Goal: Task Accomplishment & Management: Complete application form

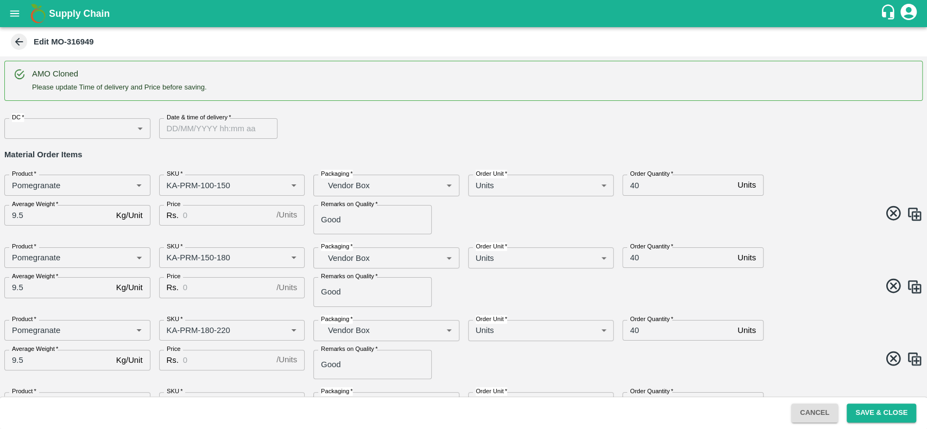
click at [12, 48] on div "Edit MO-316949" at bounding box center [462, 42] width 907 height 16
click at [17, 43] on icon at bounding box center [19, 42] width 8 height 8
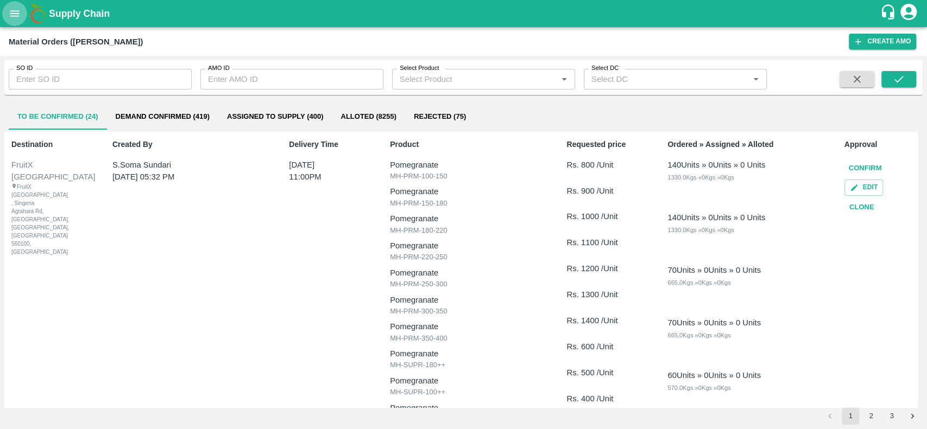
click at [11, 11] on icon "open drawer" at bounding box center [15, 14] width 12 height 12
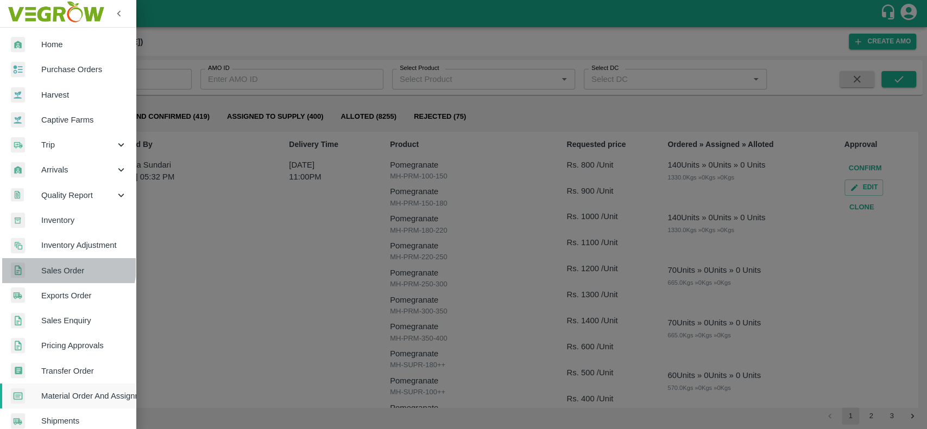
click at [52, 267] on span "Sales Order" at bounding box center [84, 271] width 86 height 12
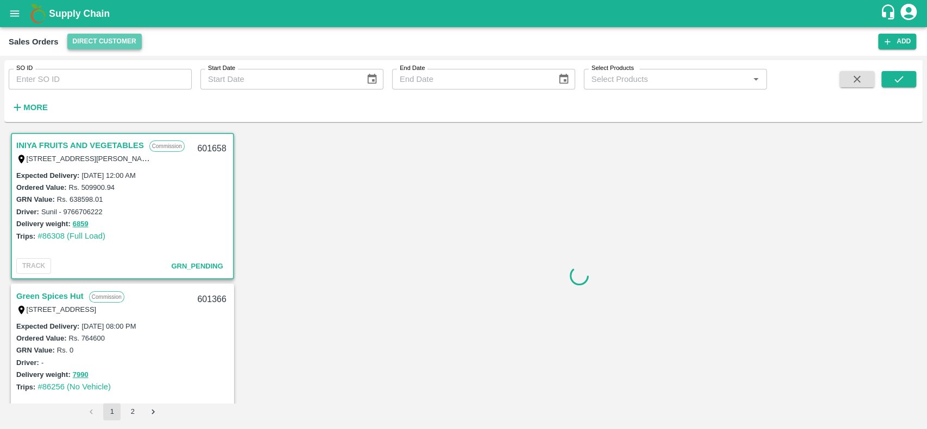
click at [73, 39] on button "Direct Customer" at bounding box center [104, 42] width 74 height 16
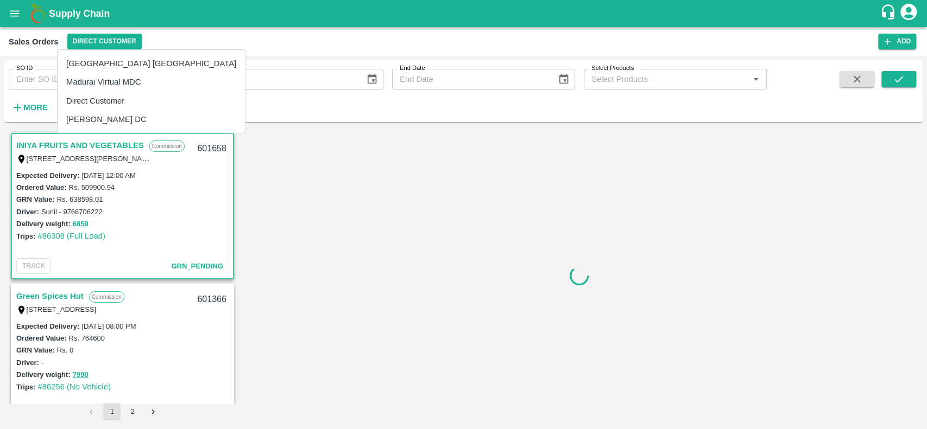
click at [336, 251] on div at bounding box center [463, 214] width 927 height 429
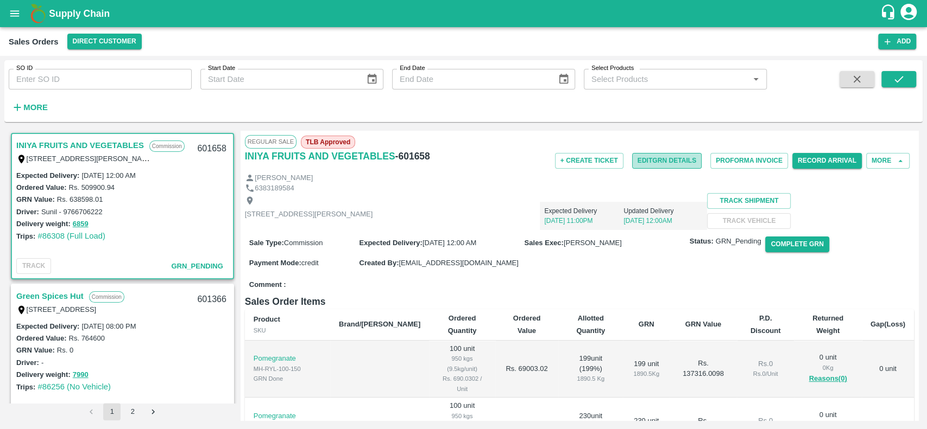
click at [636, 161] on button "Edit GRN Details" at bounding box center [666, 161] width 69 height 16
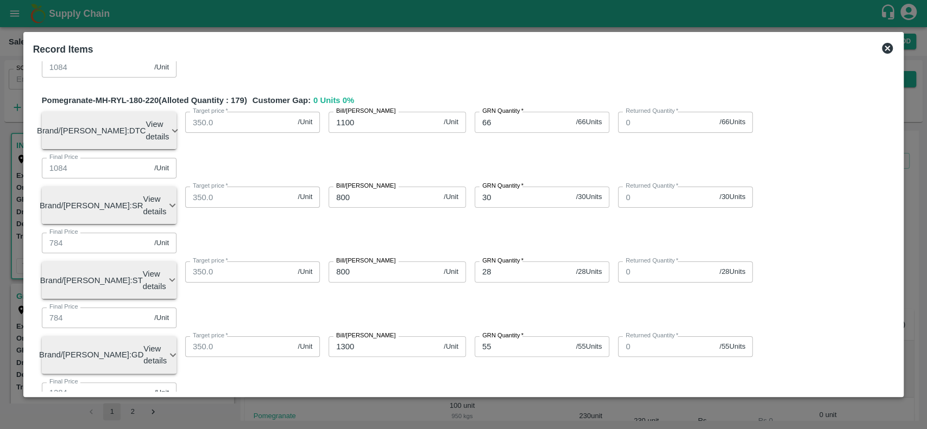
scroll to position [499, 0]
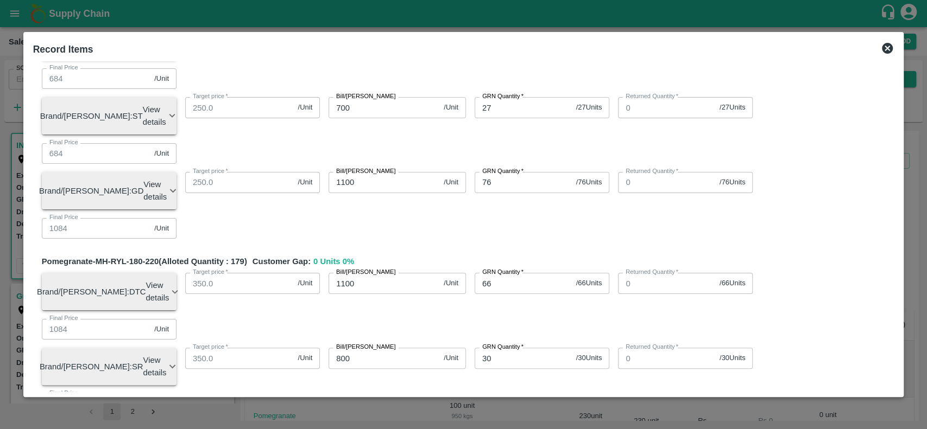
click at [885, 44] on icon at bounding box center [887, 48] width 11 height 11
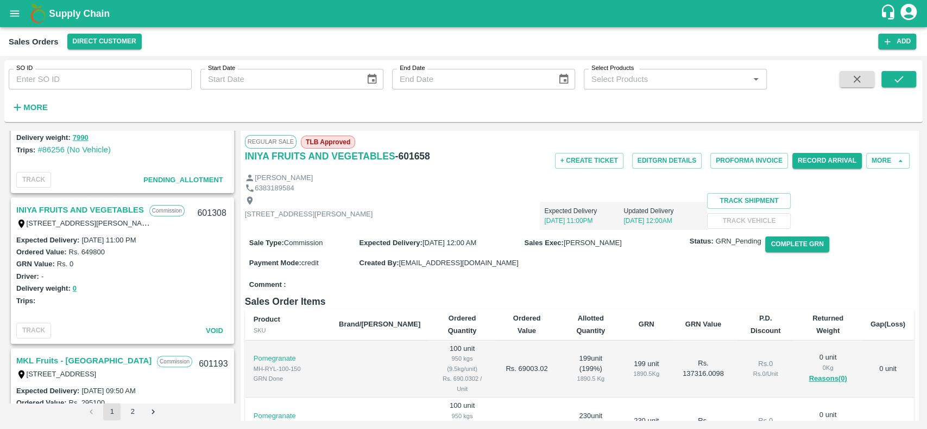
scroll to position [0, 0]
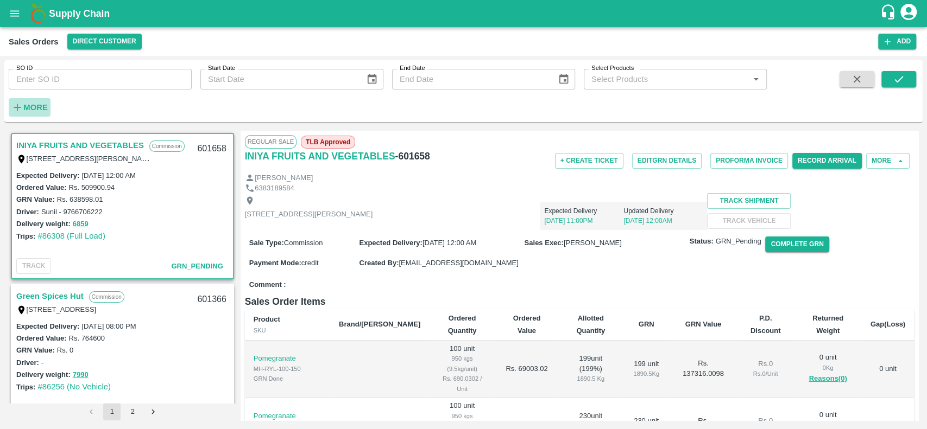
click at [30, 102] on h6 "More" at bounding box center [35, 107] width 24 height 14
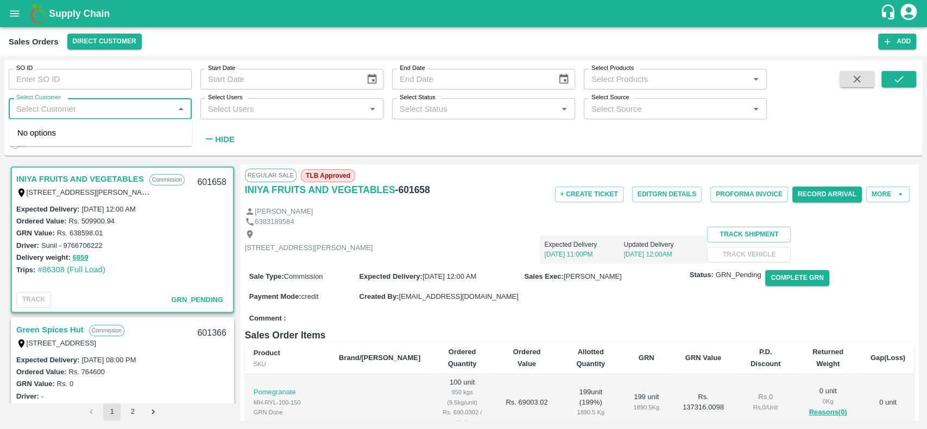
click at [33, 109] on input "Select Customer" at bounding box center [91, 109] width 159 height 14
type input "iniya"
click at [27, 135] on input "checkbox" at bounding box center [28, 138] width 22 height 22
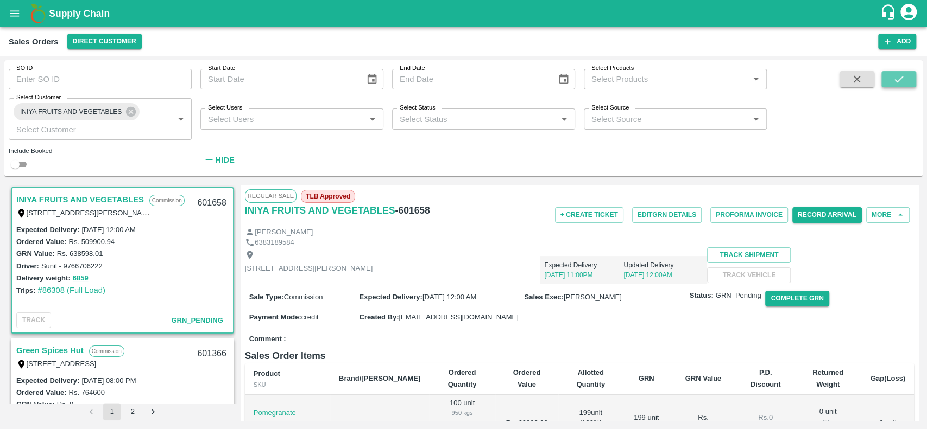
click at [899, 80] on icon "submit" at bounding box center [899, 79] width 12 height 12
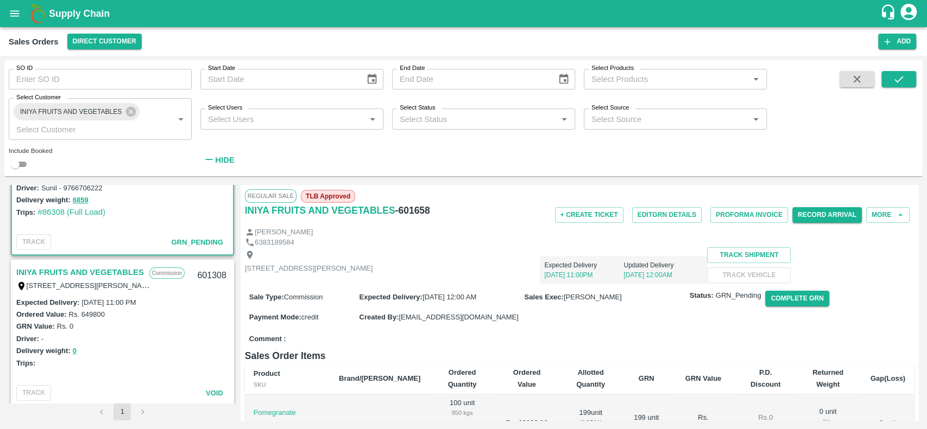
scroll to position [79, 0]
click at [22, 272] on link "INIYA FRUITS AND VEGETABLES" at bounding box center [80, 272] width 128 height 14
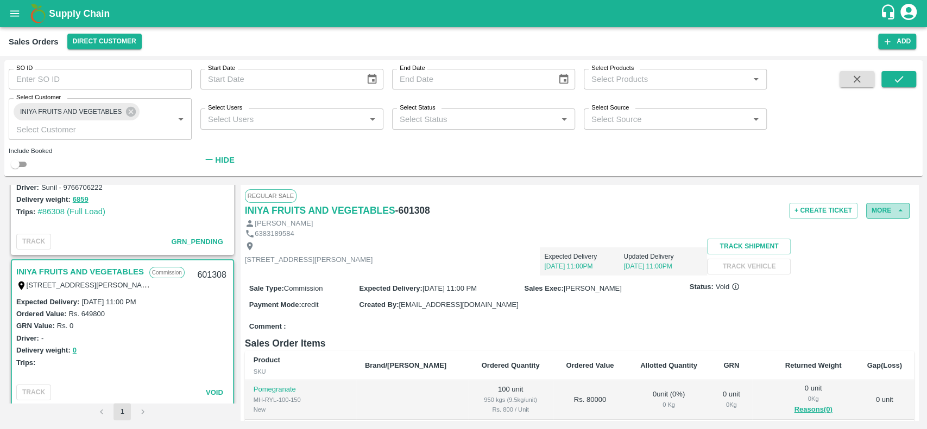
click at [877, 214] on button "More" at bounding box center [887, 211] width 43 height 16
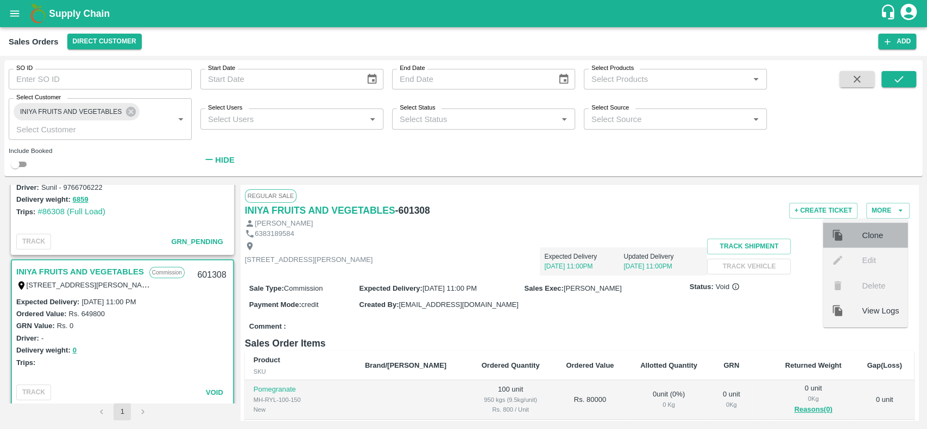
click at [869, 235] on span "Clone" at bounding box center [880, 236] width 37 height 12
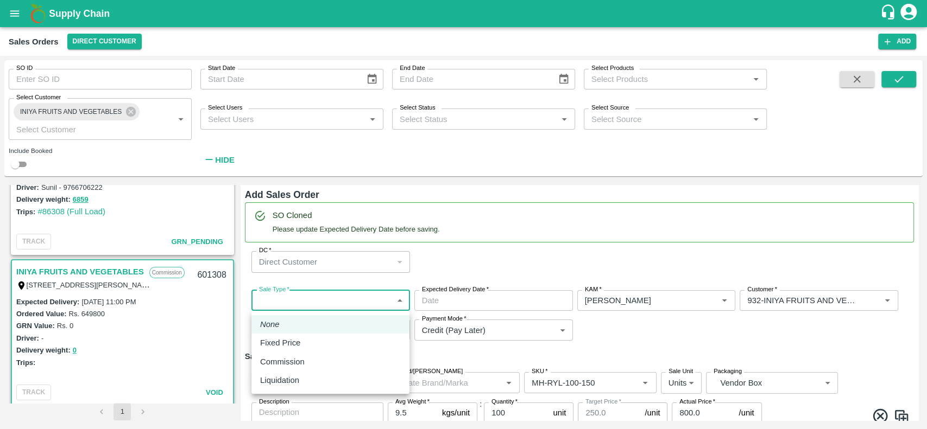
click at [354, 299] on body "Supply Chain Sales Orders Direct Customer Add SO ID SO ID Start Date Start Date…" at bounding box center [463, 214] width 927 height 429
click at [286, 363] on p "Commission" at bounding box center [282, 362] width 45 height 12
type input "2"
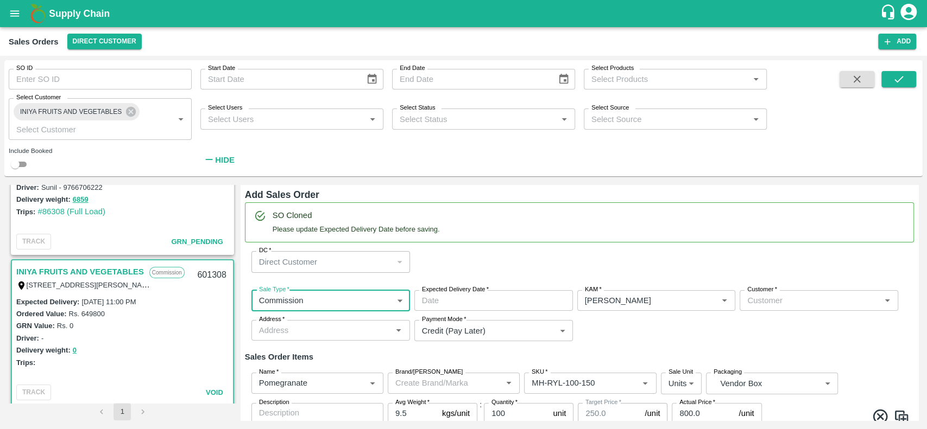
click at [432, 299] on input "Expected Delivery Date   *" at bounding box center [489, 300] width 151 height 21
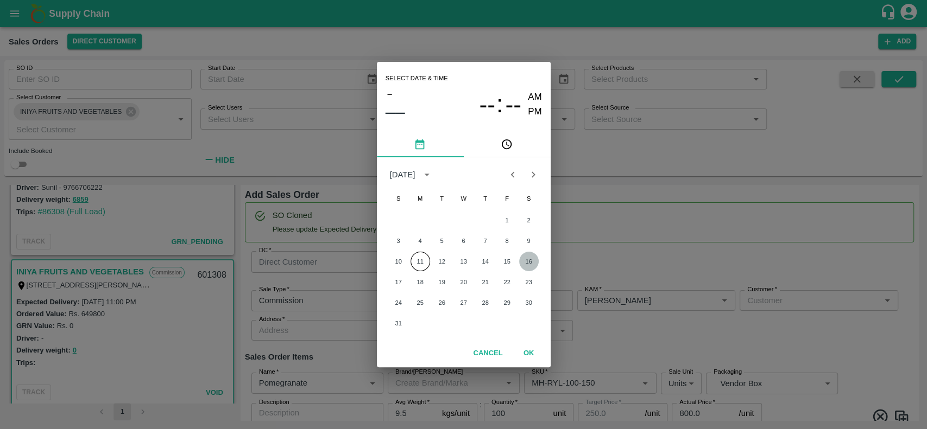
click at [530, 258] on button "16" at bounding box center [529, 262] width 20 height 20
type input "[DATE] 12:00 AM"
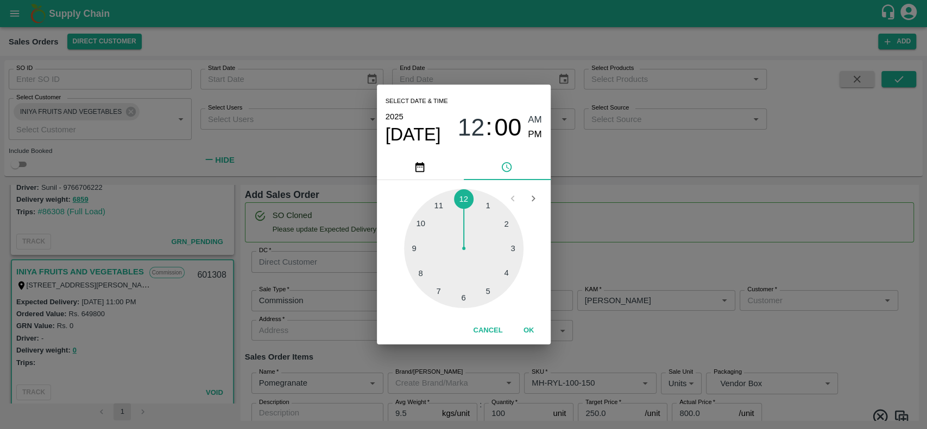
click at [530, 338] on button "OK" at bounding box center [528, 330] width 35 height 19
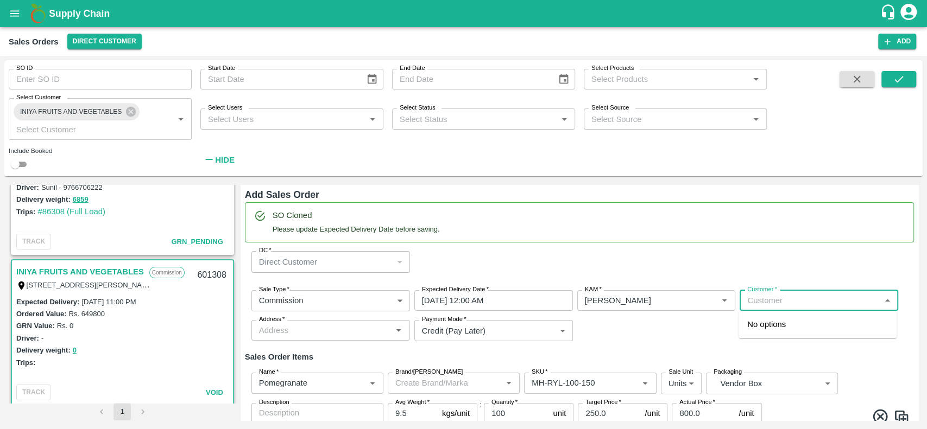
click at [782, 300] on input "Customer   *" at bounding box center [810, 301] width 134 height 14
click at [752, 325] on p "INIYA FRUITS AND VEGETABLES" at bounding box center [809, 325] width 125 height 12
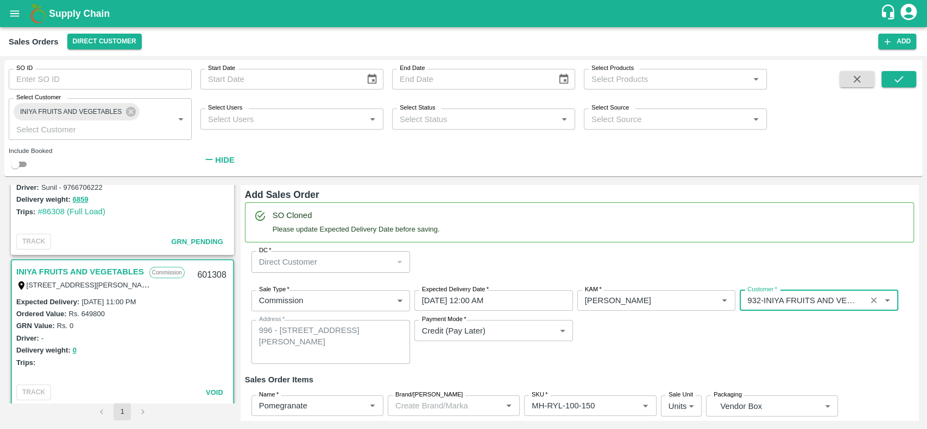
type input "932-INIYA FRUITS AND VEGETABLES"
click at [659, 335] on div "Sale Type   * Commission 2 Sale Type Expected Delivery Date   * [DATE] 12:00 AM…" at bounding box center [579, 327] width 669 height 91
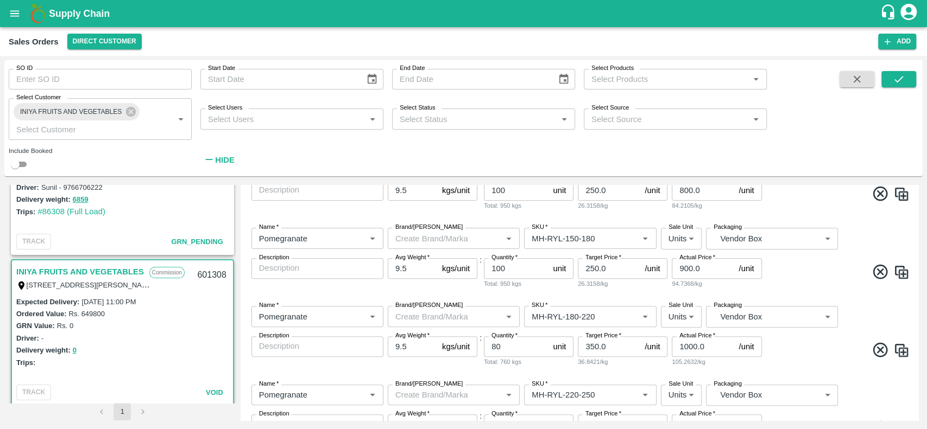
scroll to position [795, 0]
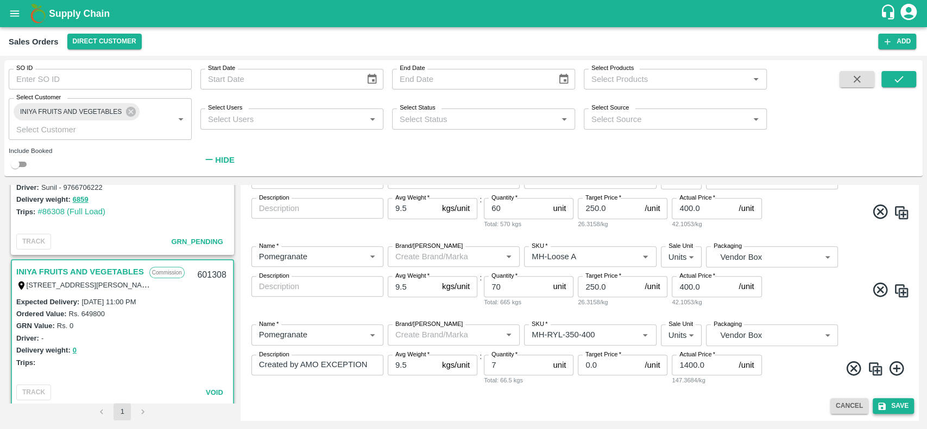
click at [895, 408] on button "Save" at bounding box center [892, 407] width 41 height 16
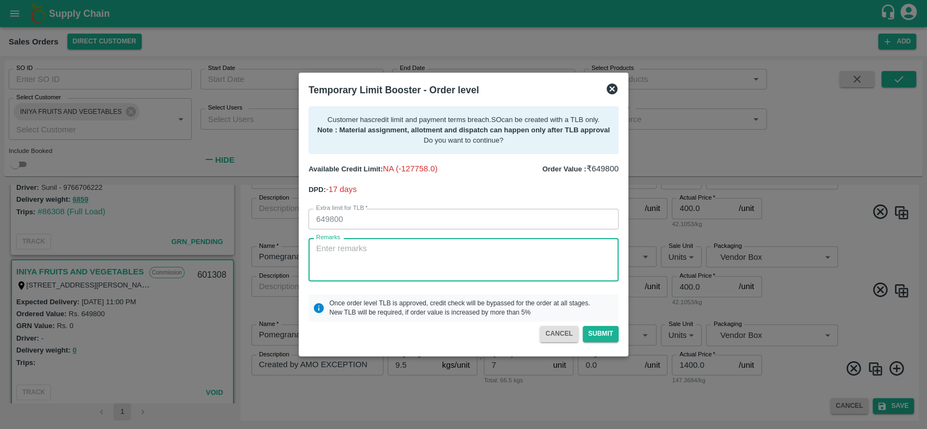
click at [380, 255] on textarea "Remarks" at bounding box center [463, 260] width 295 height 34
click at [536, 242] on div "For Creation of SO and dispatching the vehicle. Last payment received o x Remar…" at bounding box center [463, 259] width 310 height 43
click at [535, 244] on textarea "For Creation of SO and dispatching the vehicle. Last payment received o" at bounding box center [463, 260] width 295 height 34
click at [603, 249] on textarea "For Creation of SO and dispatching the vehicle. Last payment of 6.4L received o" at bounding box center [463, 260] width 295 height 34
type textarea "For Creation of SO and dispatching the vehicle. Last payment of 6.4L received o…"
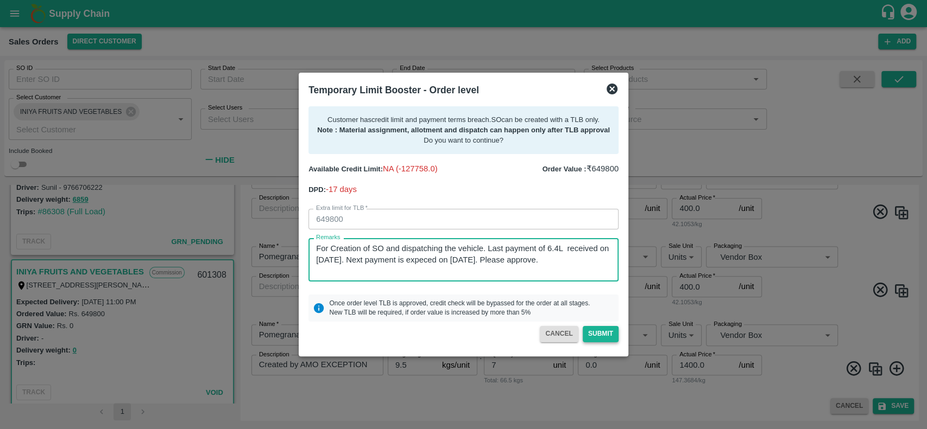
click at [591, 332] on button "Submit" at bounding box center [601, 334] width 36 height 16
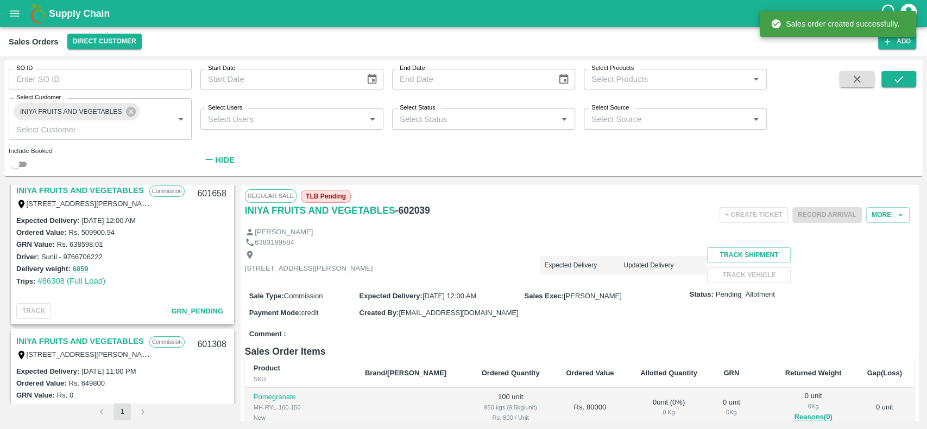
scroll to position [154, 0]
